Goal: Transaction & Acquisition: Purchase product/service

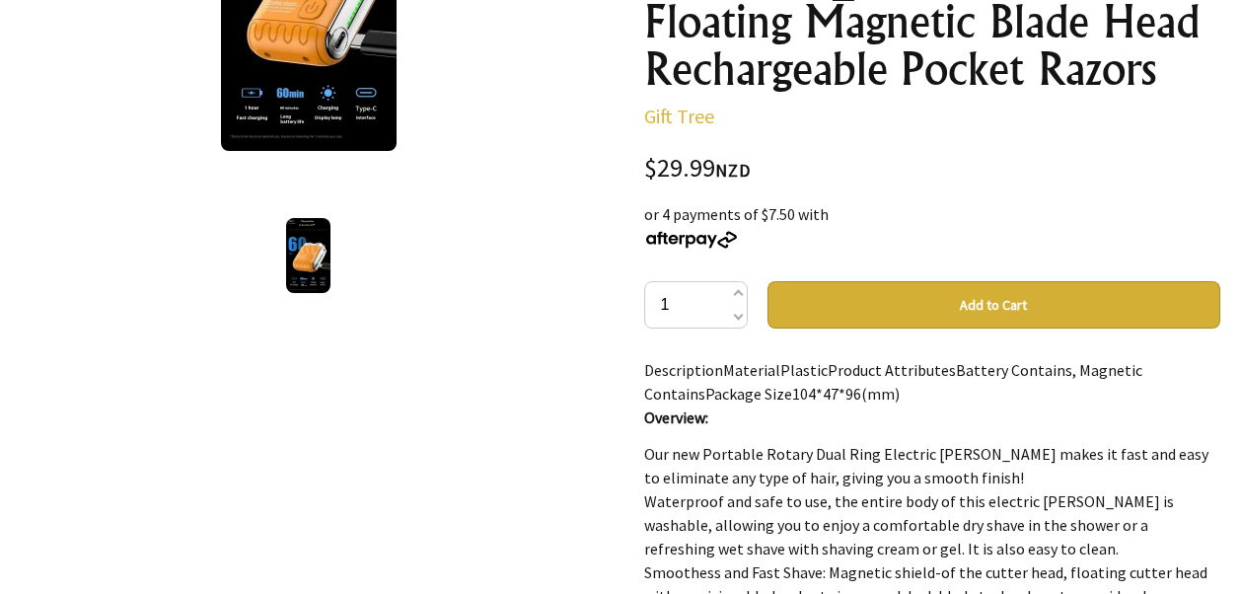
click at [993, 281] on button "Add to Cart" at bounding box center [993, 304] width 453 height 47
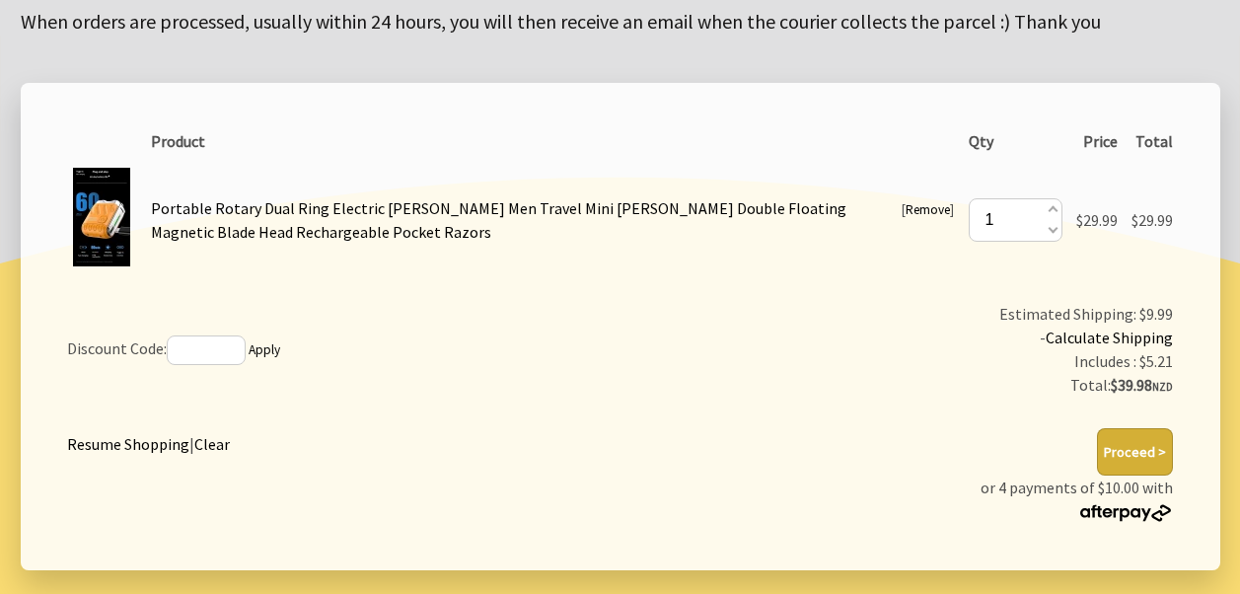
scroll to position [322, 0]
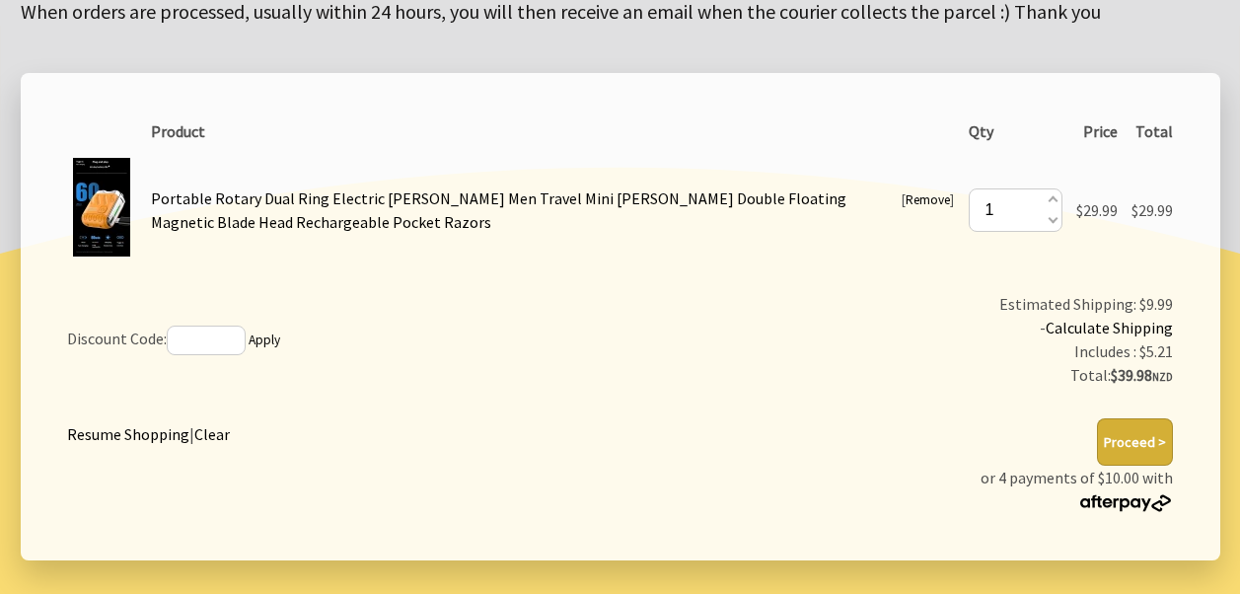
click at [1108, 331] on link "Calculate Shipping" at bounding box center [1108, 328] width 127 height 20
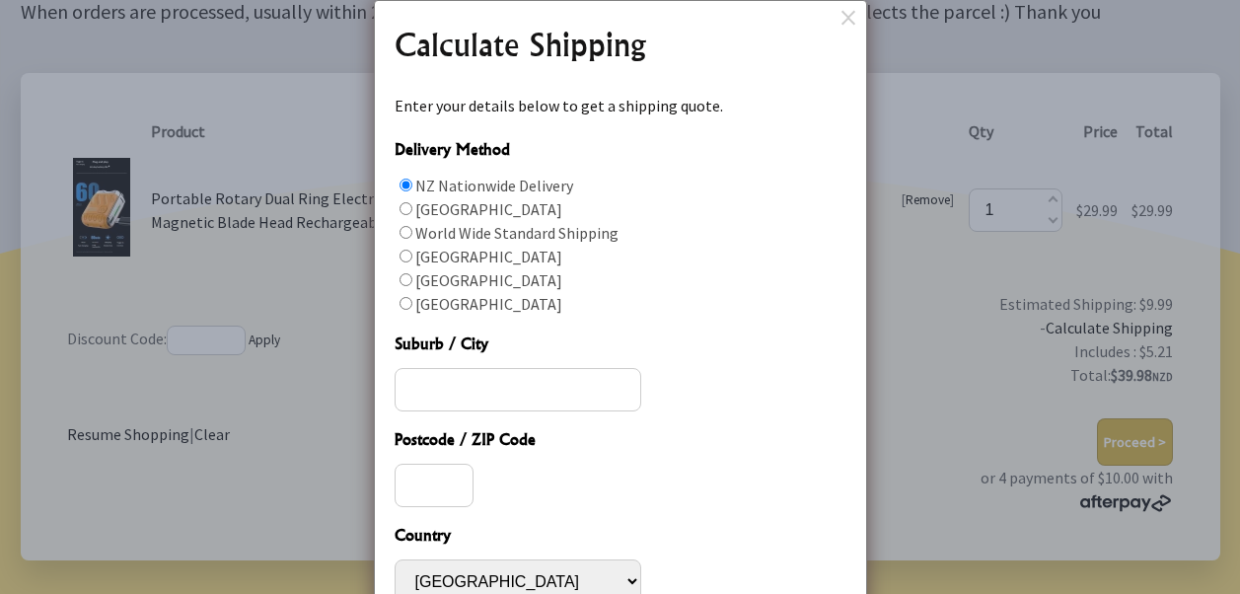
click at [403, 259] on input "Delivery Method" at bounding box center [405, 256] width 13 height 13
radio input "true"
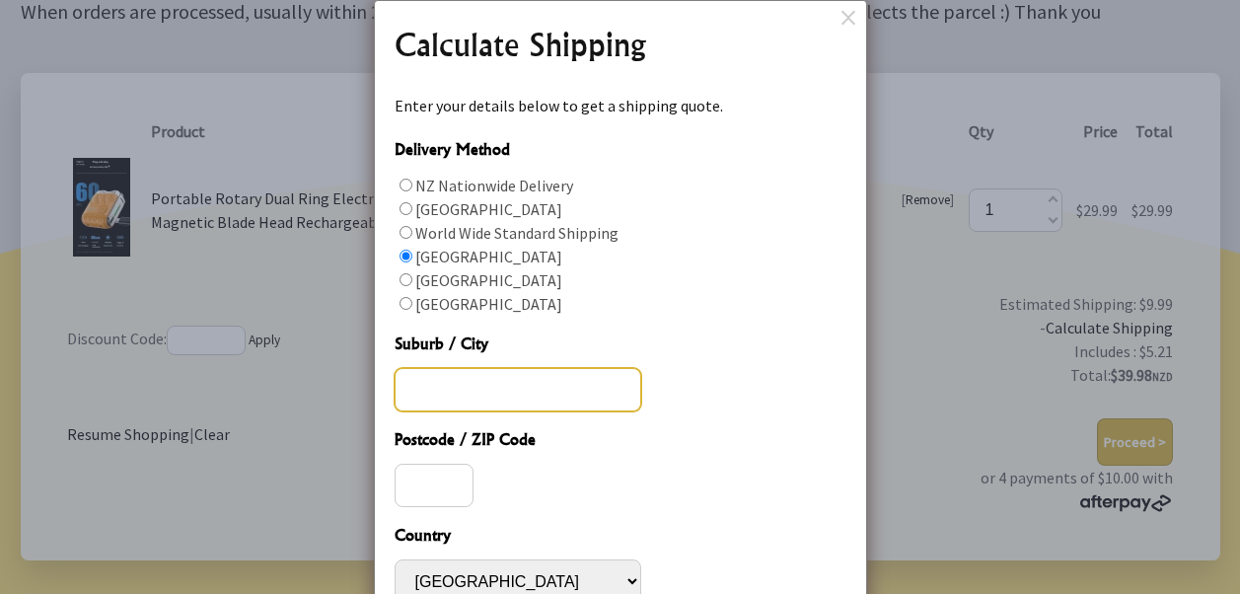
click at [430, 391] on input "Suburb / City" at bounding box center [517, 389] width 247 height 43
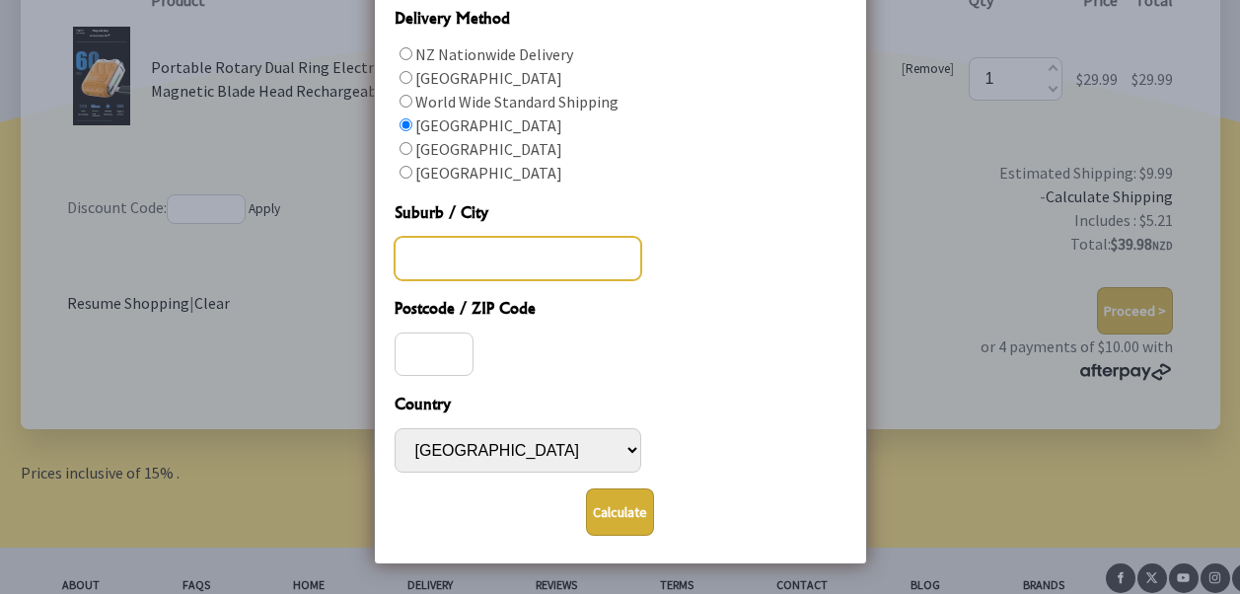
scroll to position [465, 0]
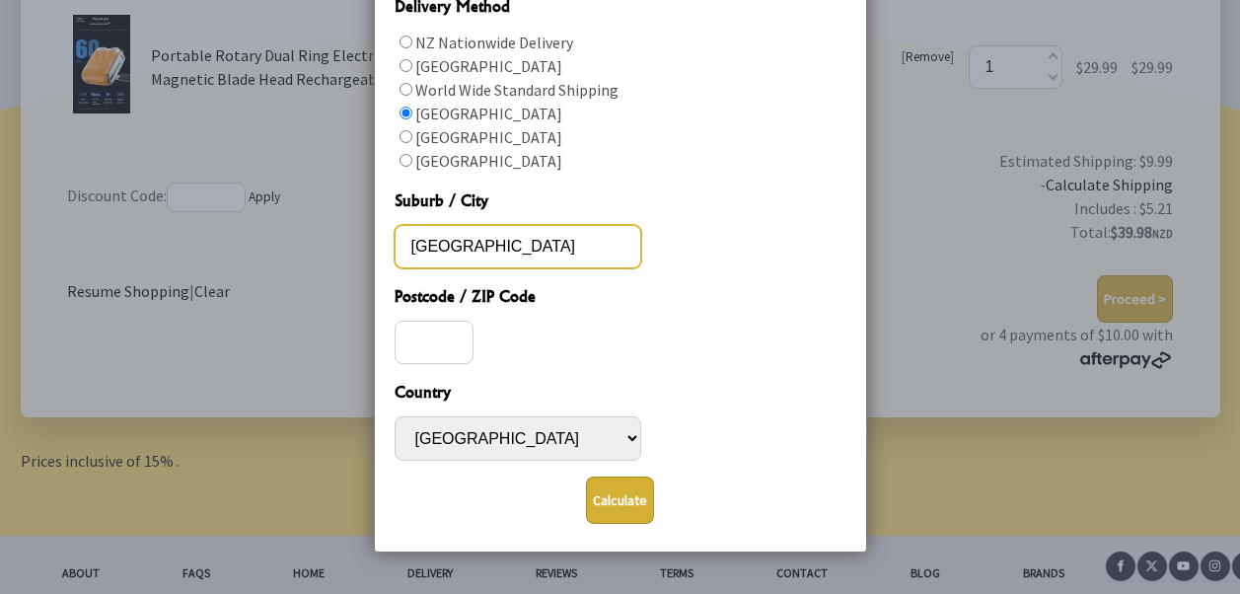
type input "auckland"
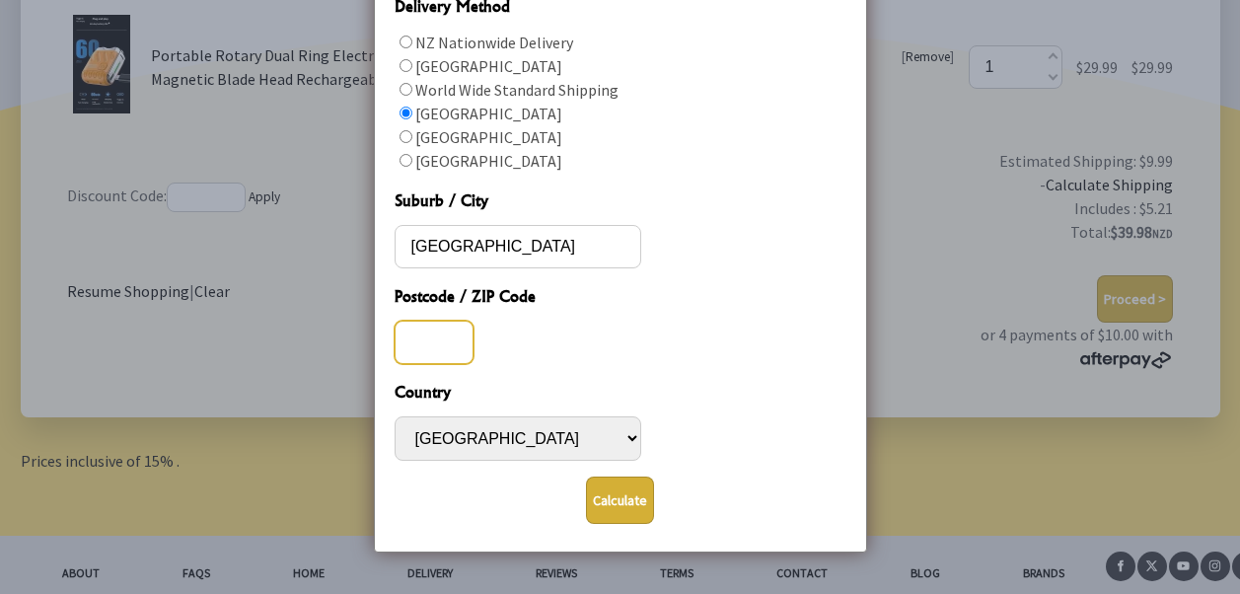
click at [447, 357] on input "Postcode / ZIP Code" at bounding box center [433, 342] width 79 height 43
type input "1078"
click at [622, 499] on button "Calculate" at bounding box center [620, 499] width 68 height 47
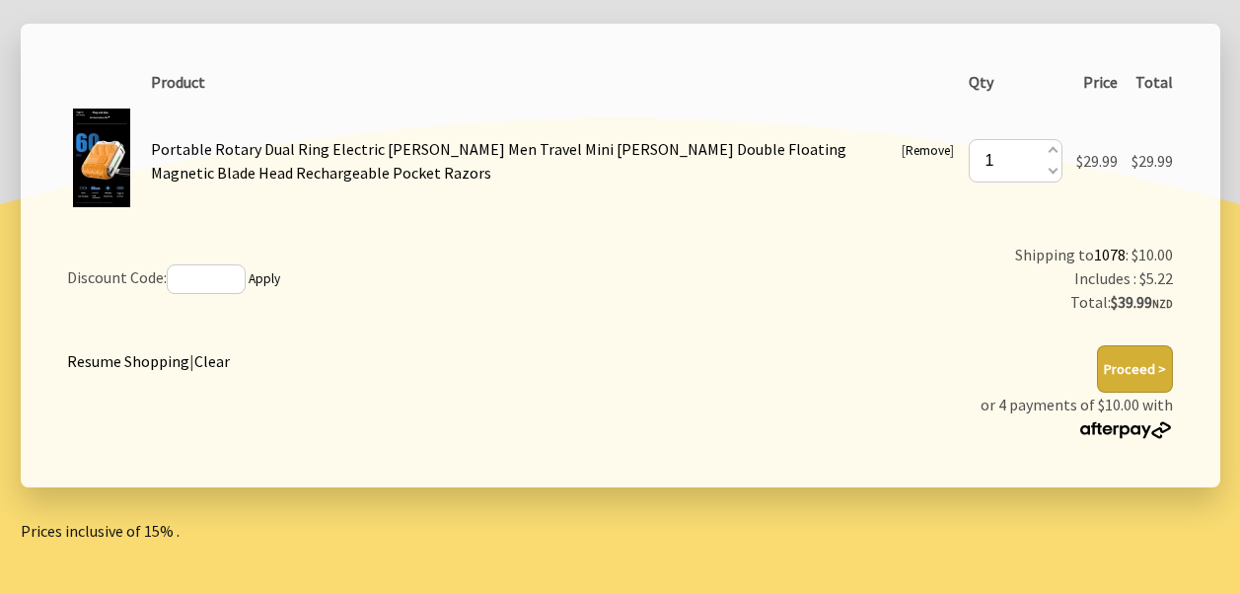
scroll to position [383, 0]
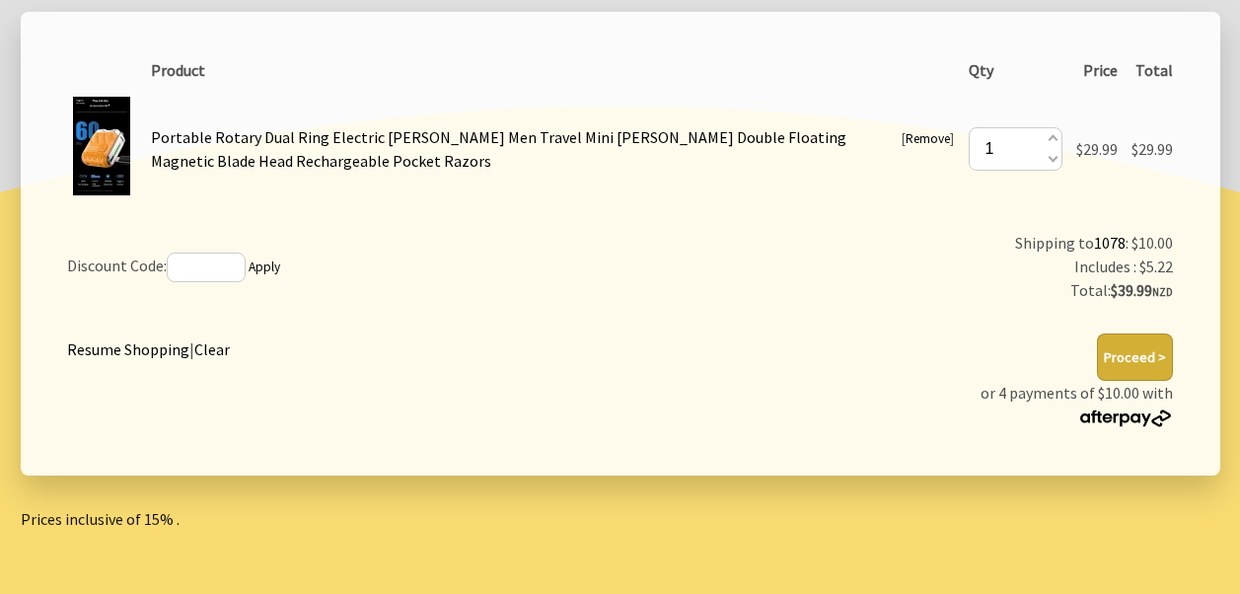
click at [202, 351] on link "Clear" at bounding box center [212, 349] width 36 height 20
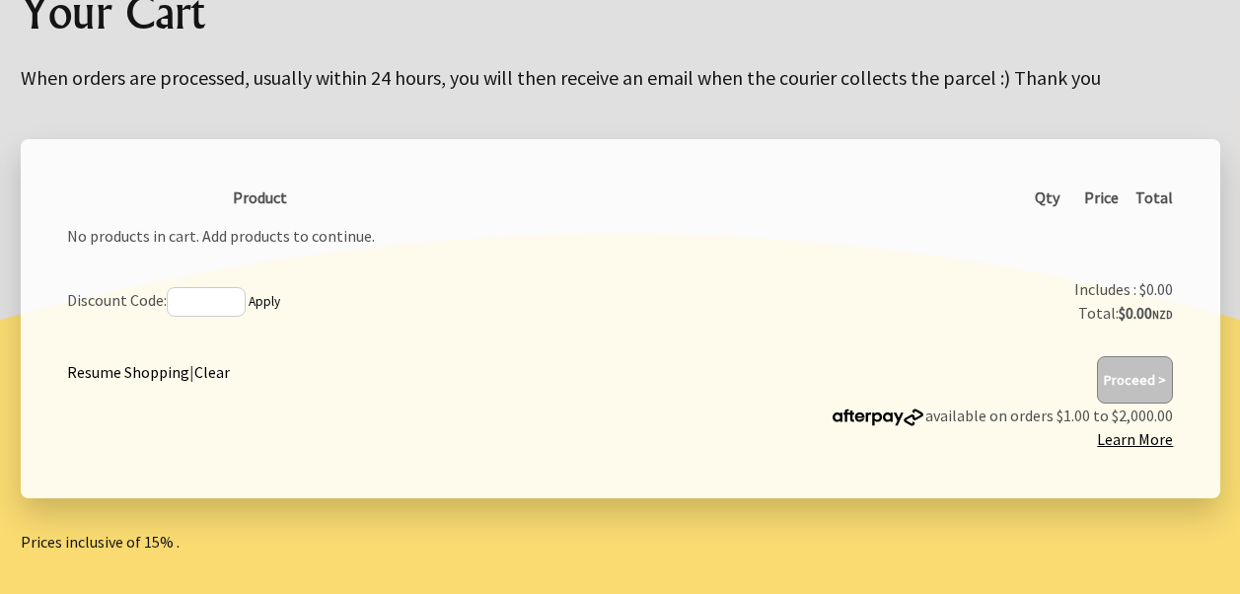
scroll to position [273, 0]
